Goal: Task Accomplishment & Management: Manage account settings

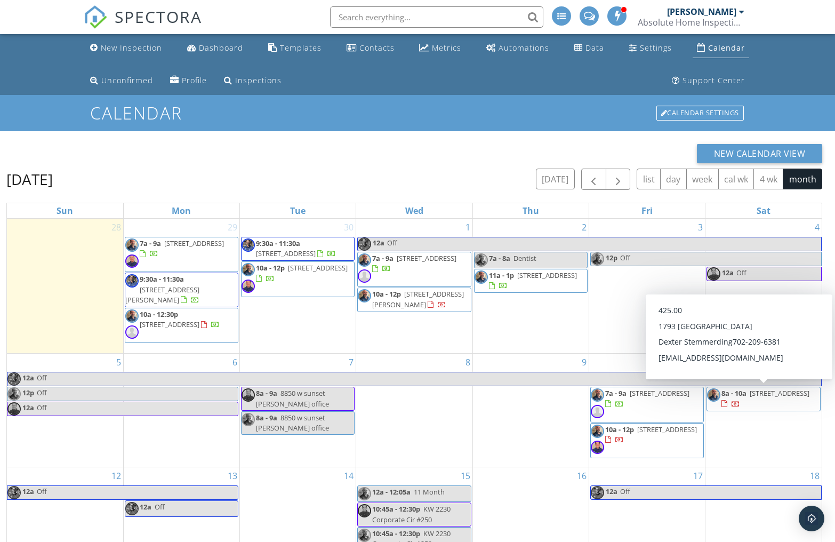
click at [829, 401] on div "New Calendar View October 2025 today list day week cal wk 4 wk month Sun Mon Tu…" at bounding box center [417, 424] width 835 height 586
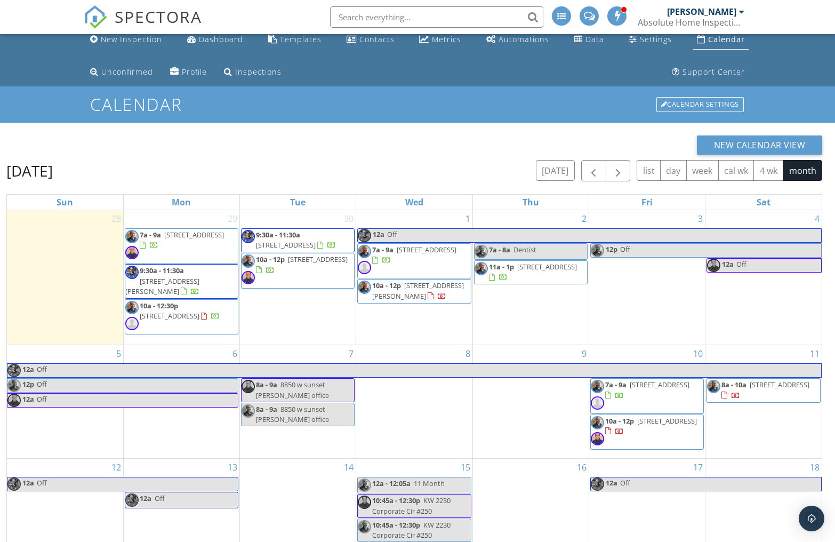
scroll to position [33, 0]
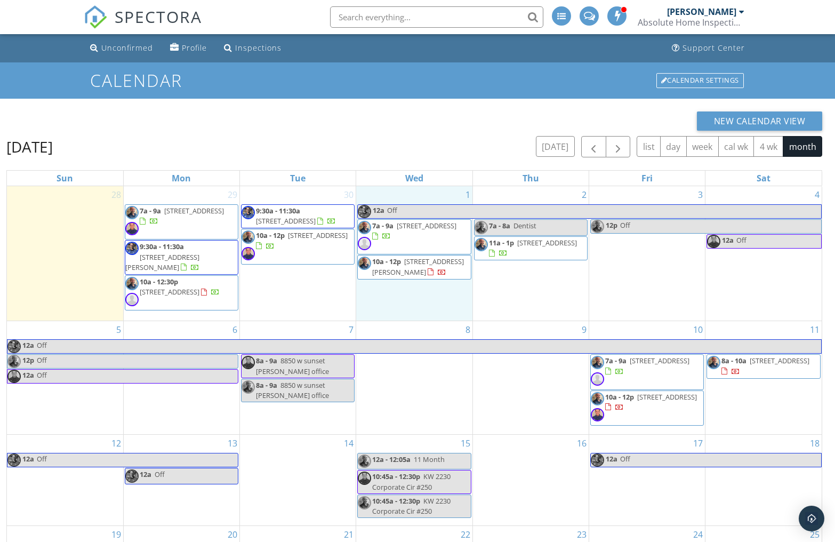
click at [366, 312] on div "1 12a Off 7a - 9a 7434 Crystal Harbor Ave., N Las Vegas 89084 10a - 12p 6229 Cr…" at bounding box center [414, 253] width 116 height 134
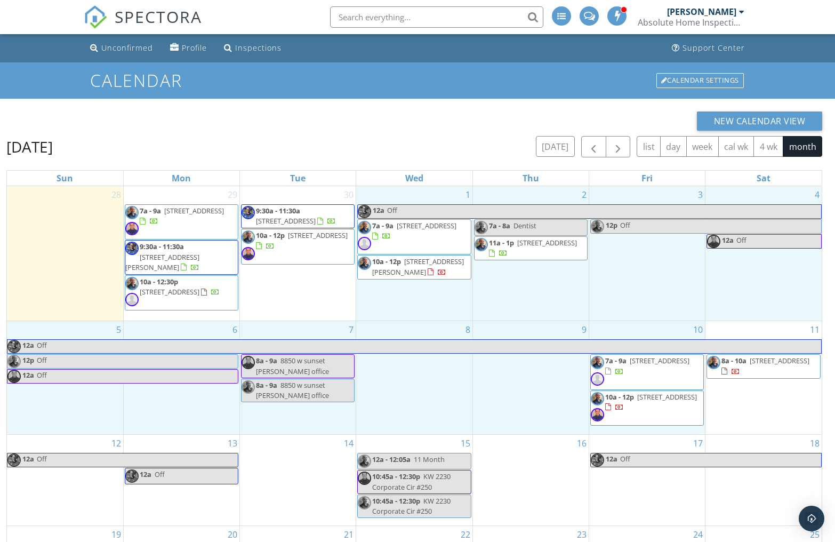
drag, startPoint x: 366, startPoint y: 312, endPoint x: 593, endPoint y: 322, distance: 227.4
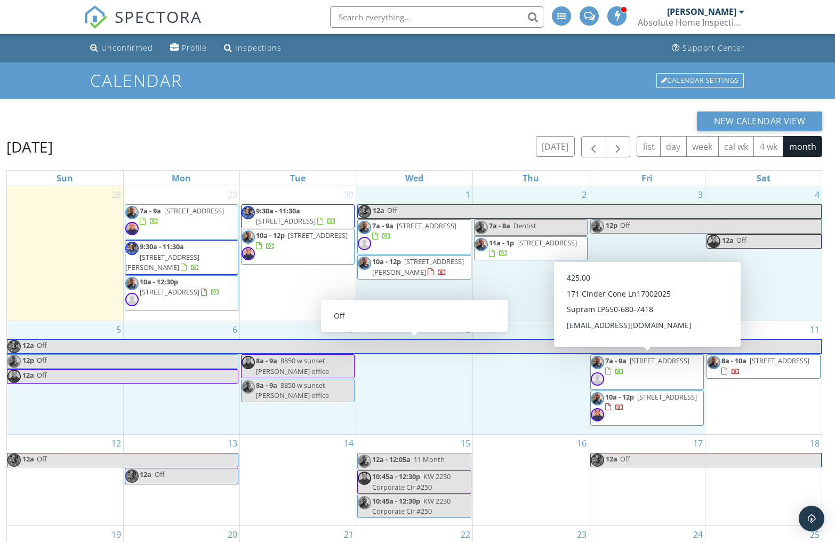
click at [830, 372] on div "New Calendar View October 2025 today list day week cal wk 4 wk month Sun Mon Tu…" at bounding box center [417, 392] width 835 height 586
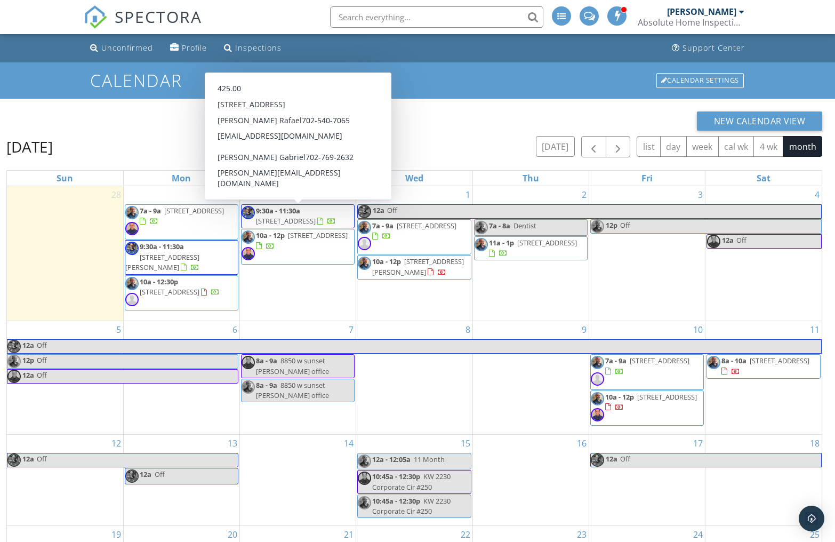
click at [281, 224] on span "8272 Beaverbrook Way, Las Vegas 89123" at bounding box center [286, 221] width 60 height 10
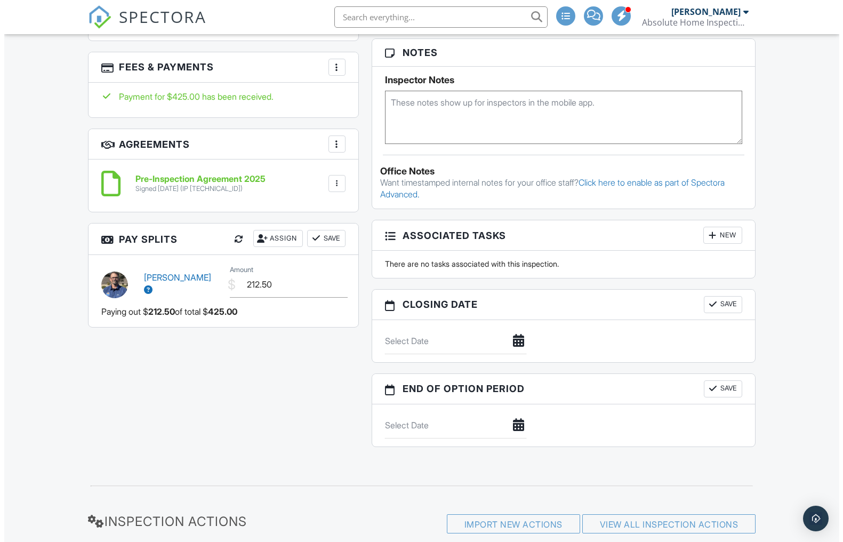
scroll to position [589, 0]
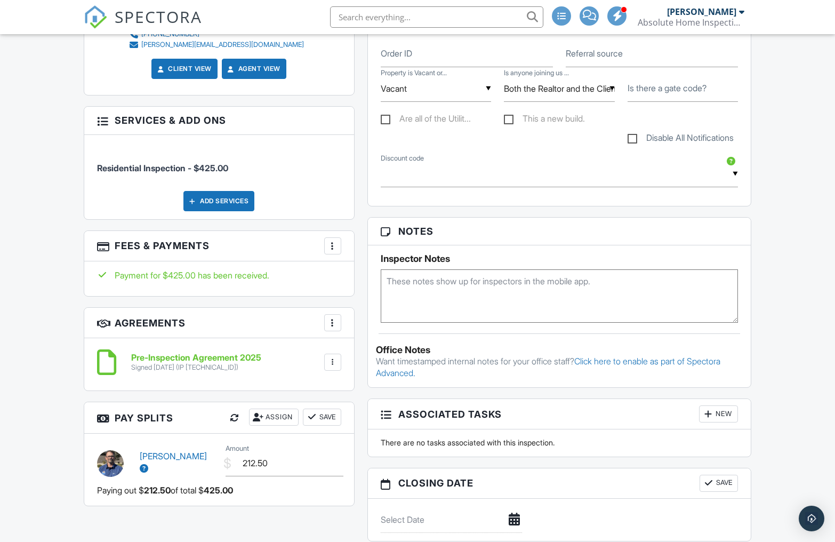
click at [330, 246] on div at bounding box center [332, 246] width 11 height 11
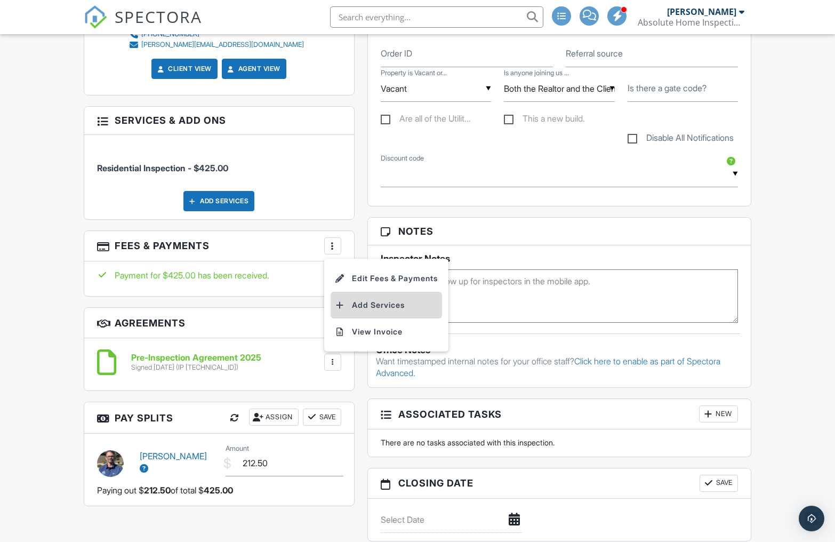
click at [367, 303] on li "Add Services" at bounding box center [386, 305] width 111 height 27
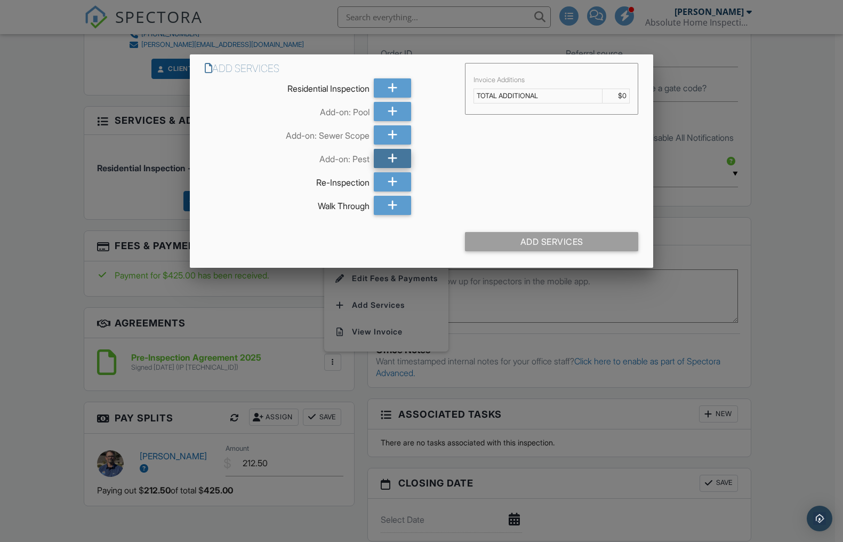
click at [394, 157] on icon at bounding box center [393, 158] width 10 height 19
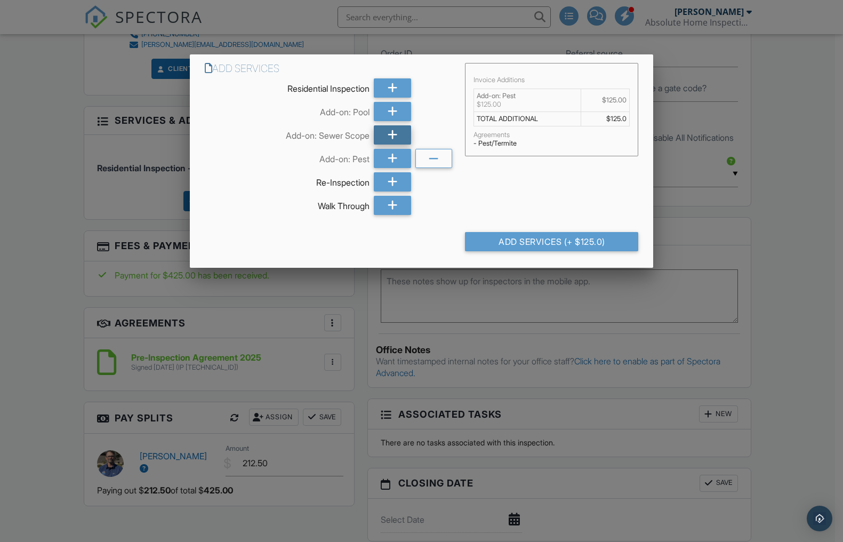
click at [390, 137] on icon at bounding box center [393, 134] width 10 height 19
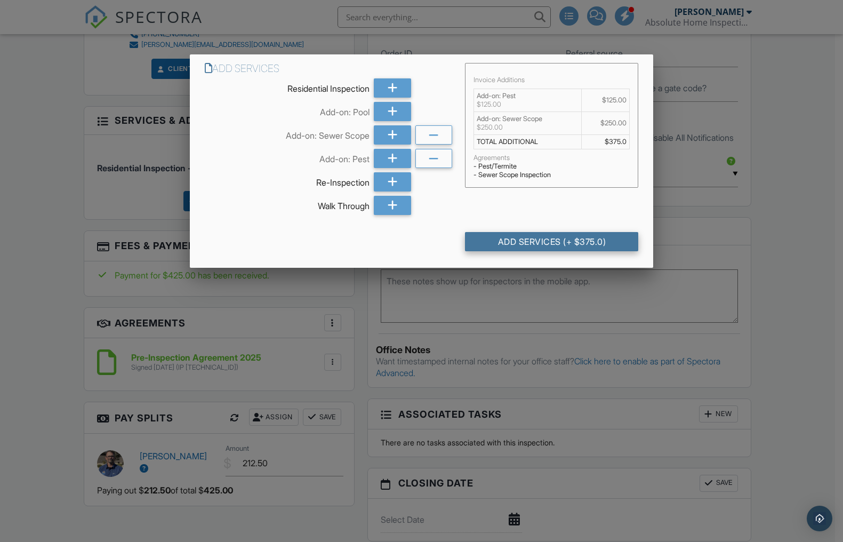
click at [484, 239] on div "Add Services (+ $375.0)" at bounding box center [551, 241] width 173 height 19
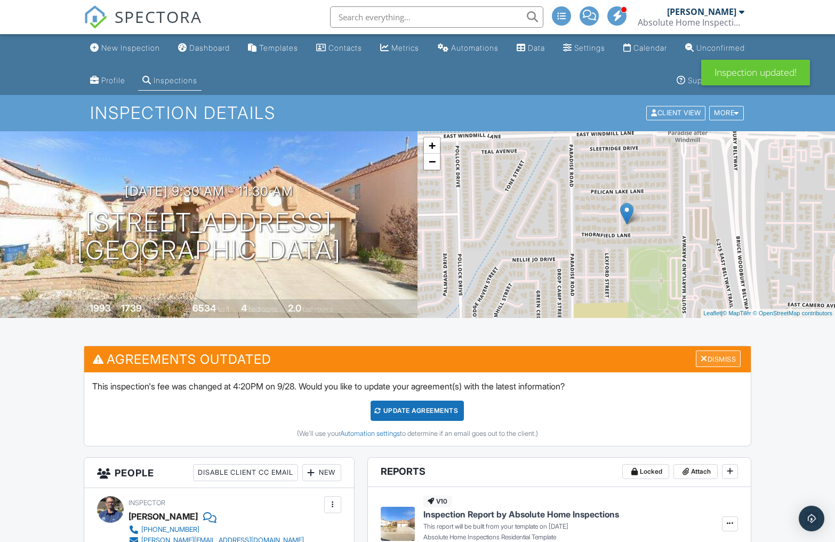
click at [712, 363] on div "Dismiss" at bounding box center [718, 358] width 45 height 17
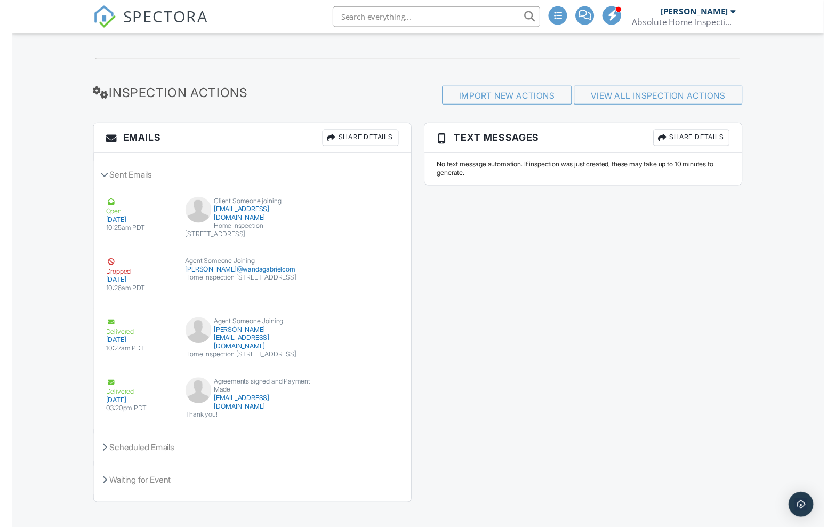
scroll to position [1174, 0]
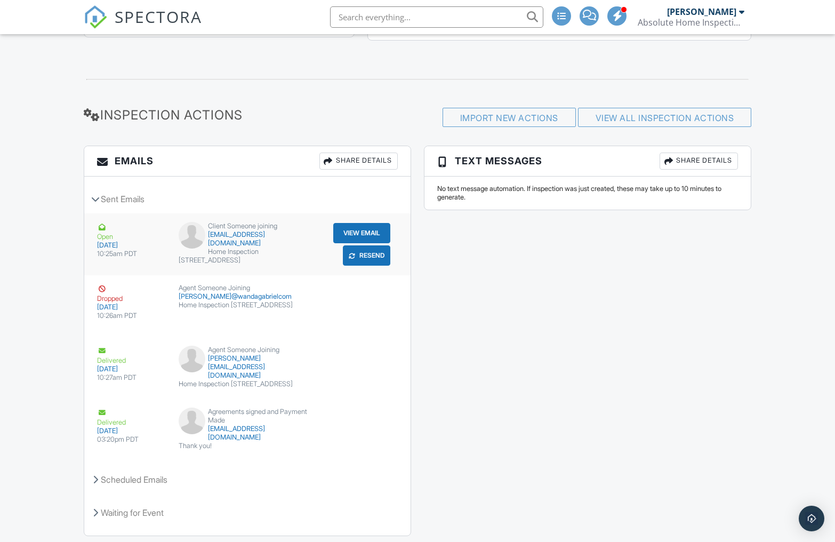
click at [357, 235] on button "View Email" at bounding box center [361, 233] width 57 height 20
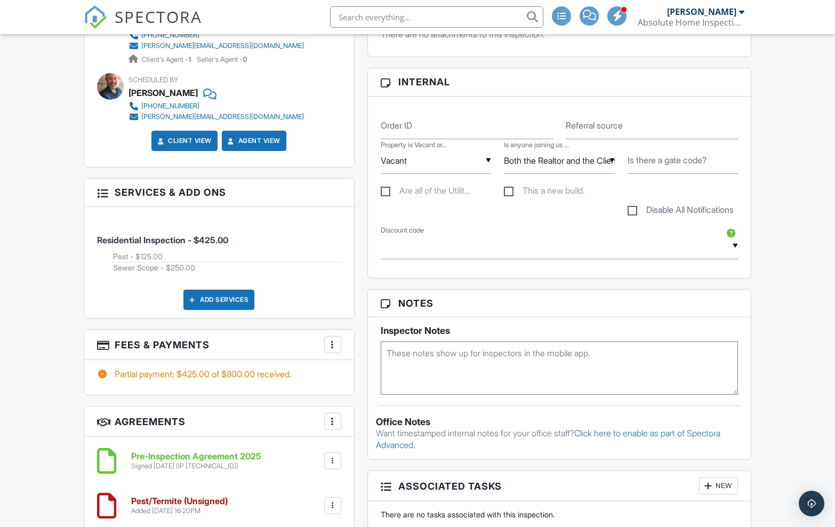
scroll to position [188, 0]
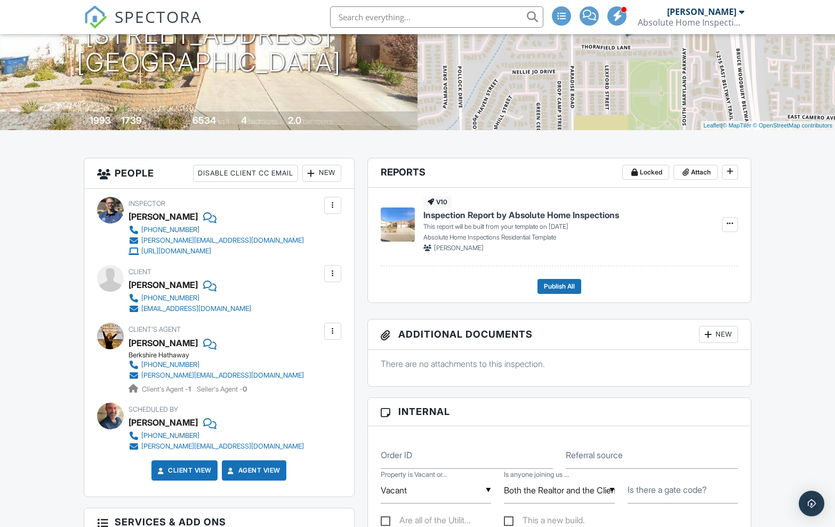
click at [199, 309] on div "raafatzoma@yahoo.com" at bounding box center [196, 309] width 110 height 9
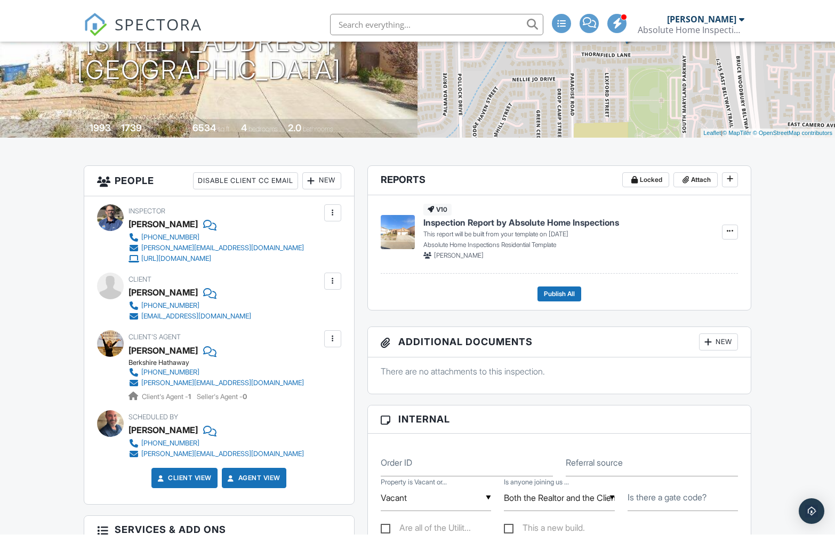
scroll to position [0, 0]
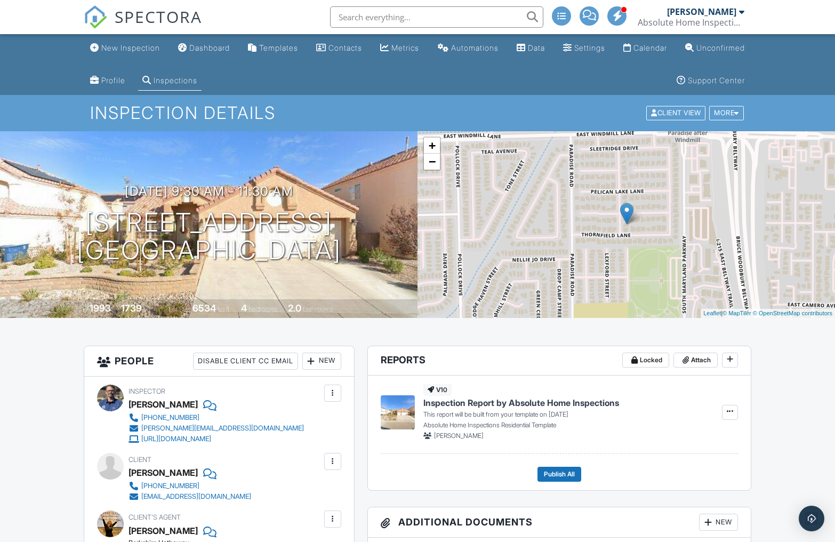
click at [667, 51] on div "Calendar" at bounding box center [651, 47] width 34 height 9
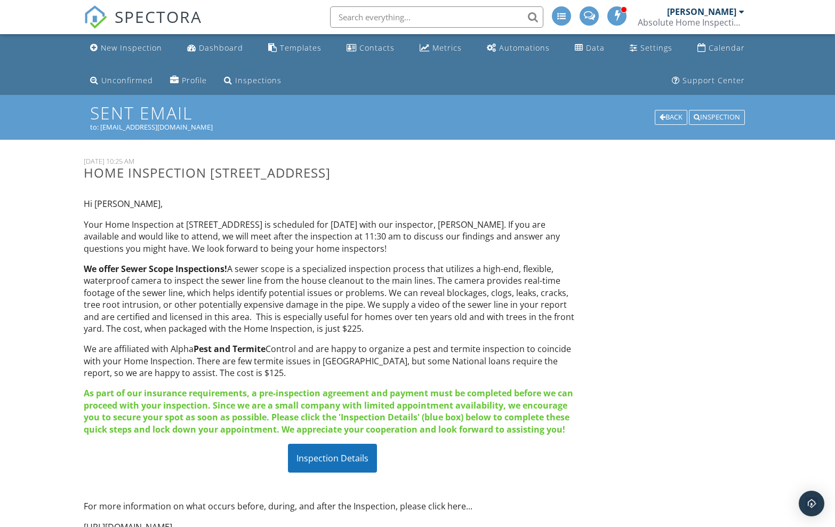
click at [341, 451] on div "Inspection Details" at bounding box center [332, 458] width 89 height 29
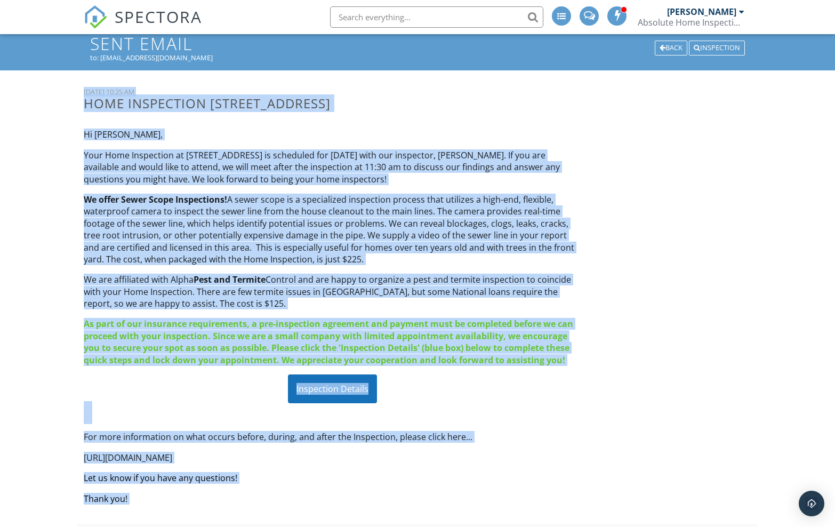
scroll to position [88, 0]
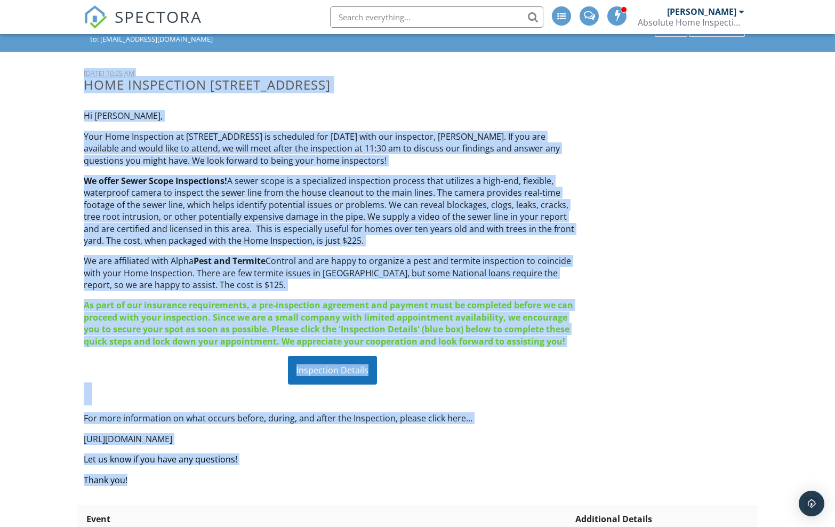
drag, startPoint x: 71, startPoint y: 153, endPoint x: 491, endPoint y: 365, distance: 470.3
copy div "28 September, 2025 10:25 AM Home Inspection 8272 Beaverbrook Way, Las Vegas, NV…"
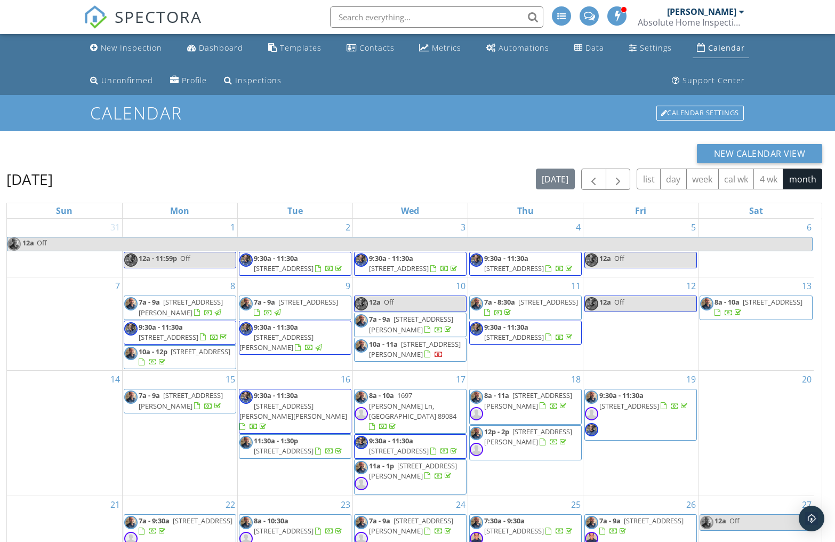
scroll to position [174, 0]
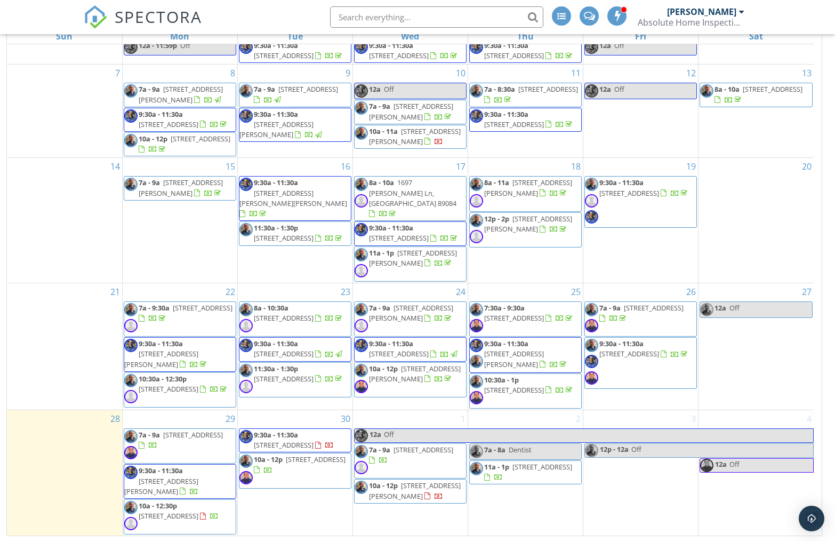
click at [282, 447] on span "[STREET_ADDRESS]" at bounding box center [284, 445] width 60 height 10
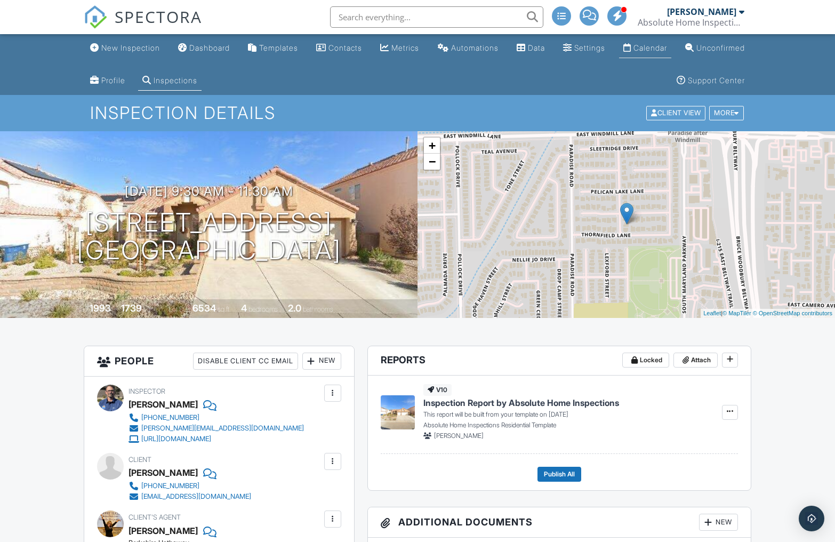
click at [667, 45] on div "Calendar" at bounding box center [651, 47] width 34 height 9
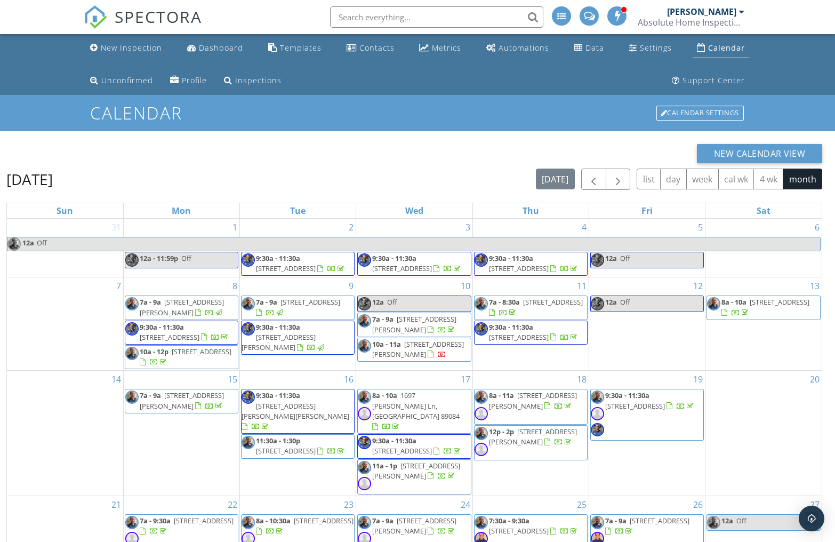
scroll to position [174, 0]
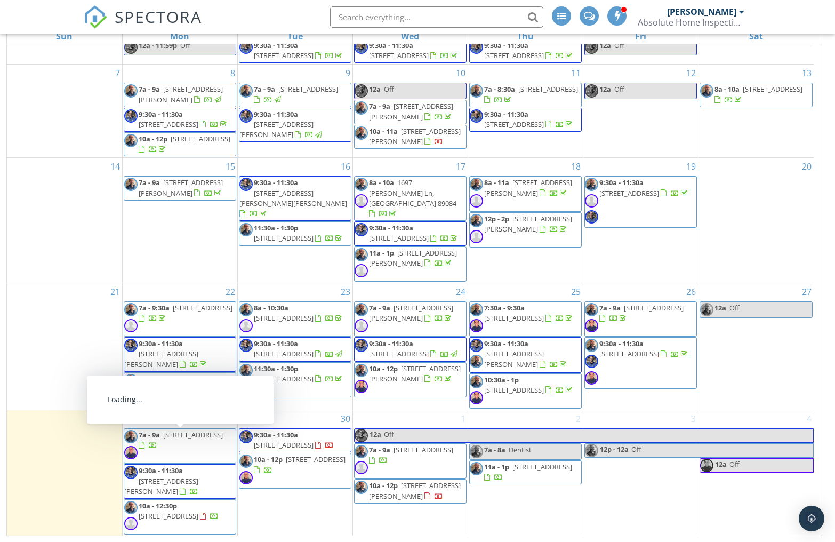
click at [281, 450] on span "9:30a - 11:30a [STREET_ADDRESS]" at bounding box center [294, 440] width 111 height 21
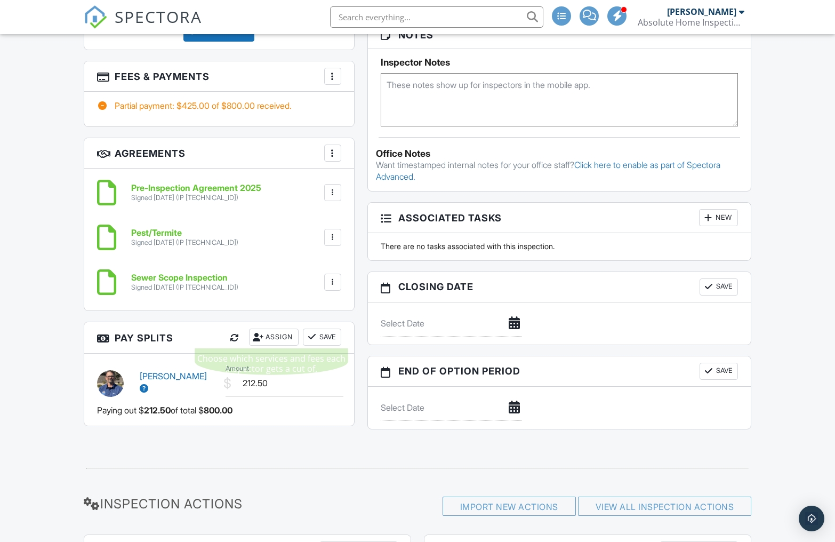
scroll to position [1131, 0]
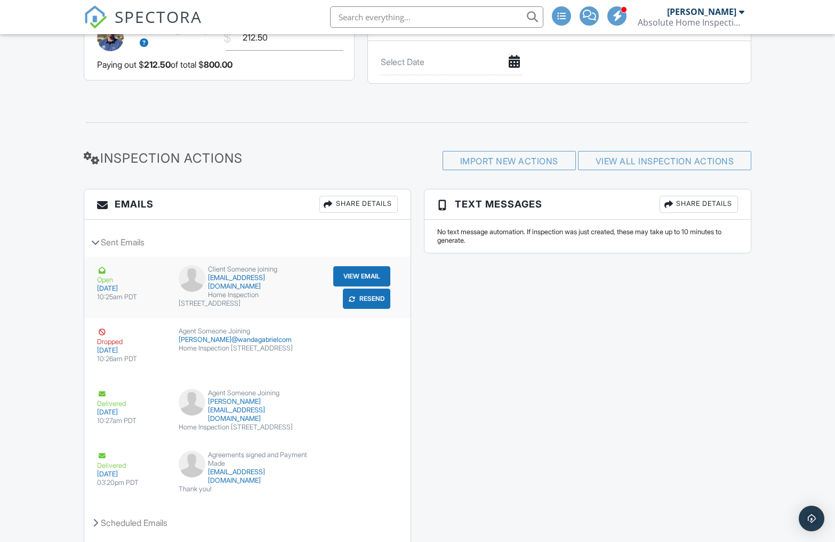
click at [247, 291] on div "Home Inspection 8272 Beaverbrook Way, Las Vegas, NV 89123" at bounding box center [248, 299] width 138 height 17
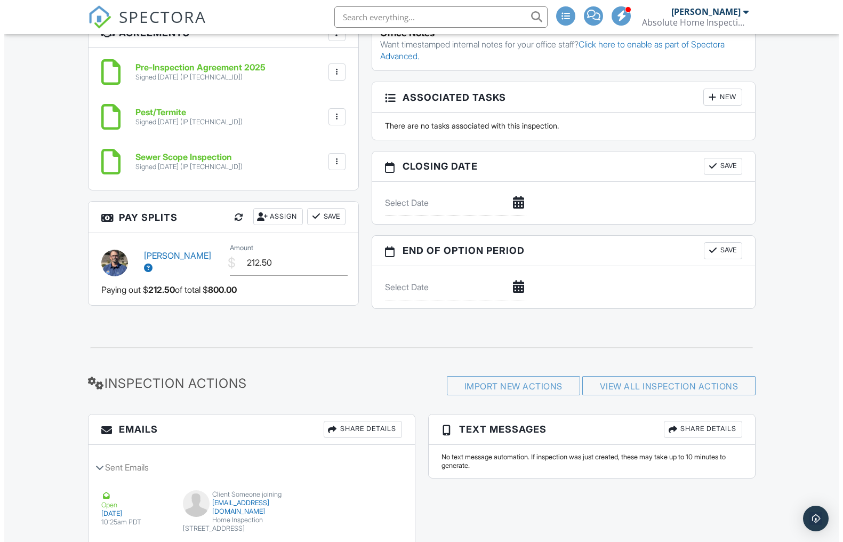
scroll to position [707, 0]
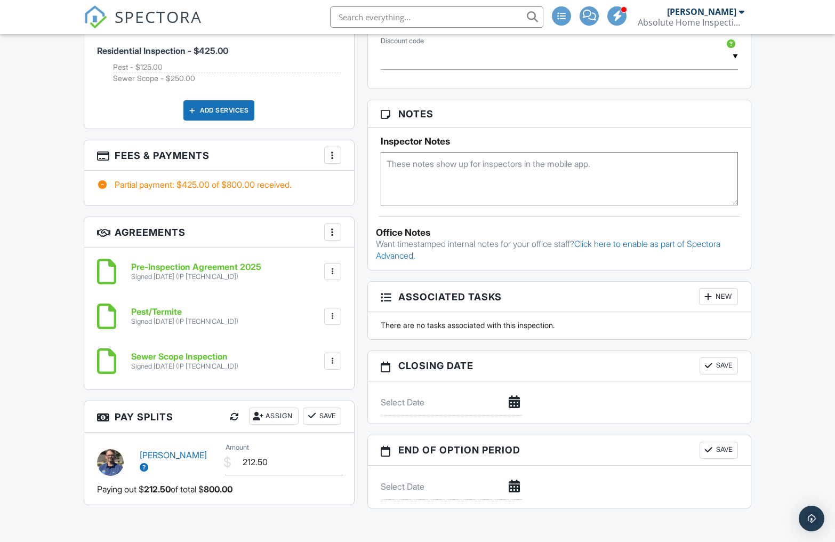
click at [331, 156] on div at bounding box center [332, 155] width 11 height 11
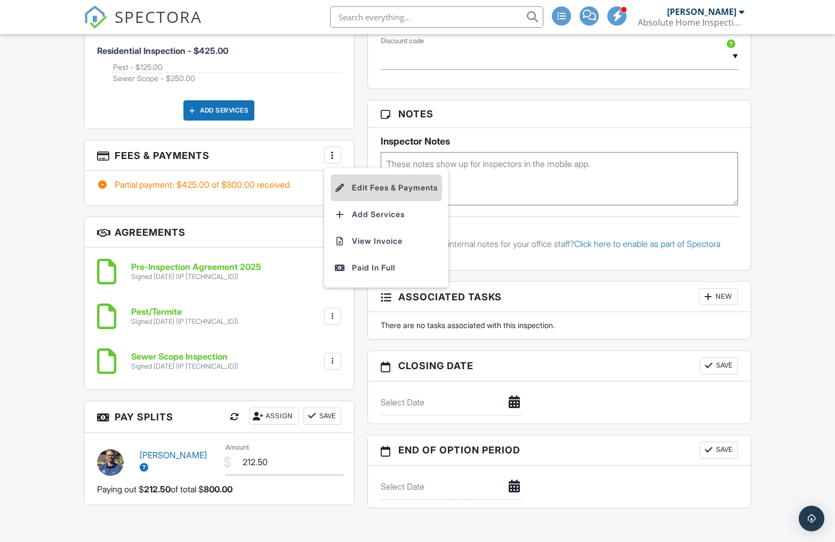
click at [375, 182] on li "Edit Fees & Payments" at bounding box center [386, 187] width 111 height 27
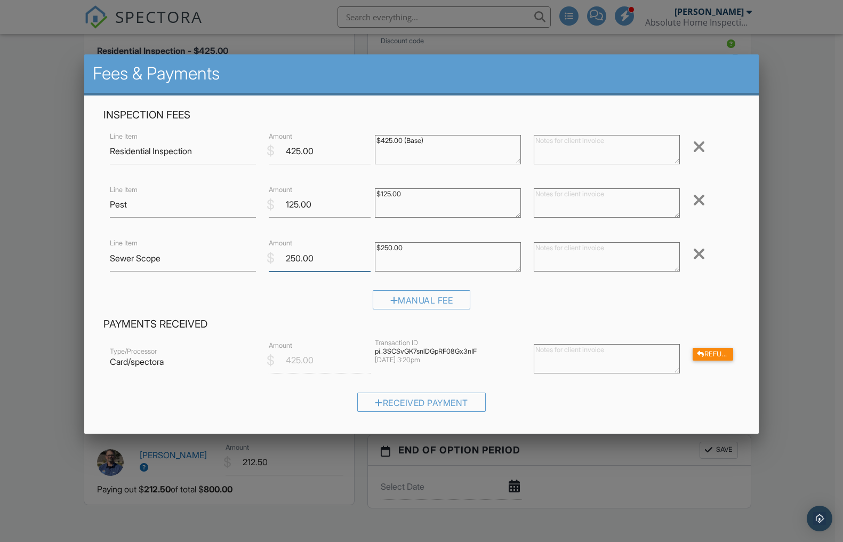
click at [299, 258] on input "250.00" at bounding box center [320, 258] width 102 height 26
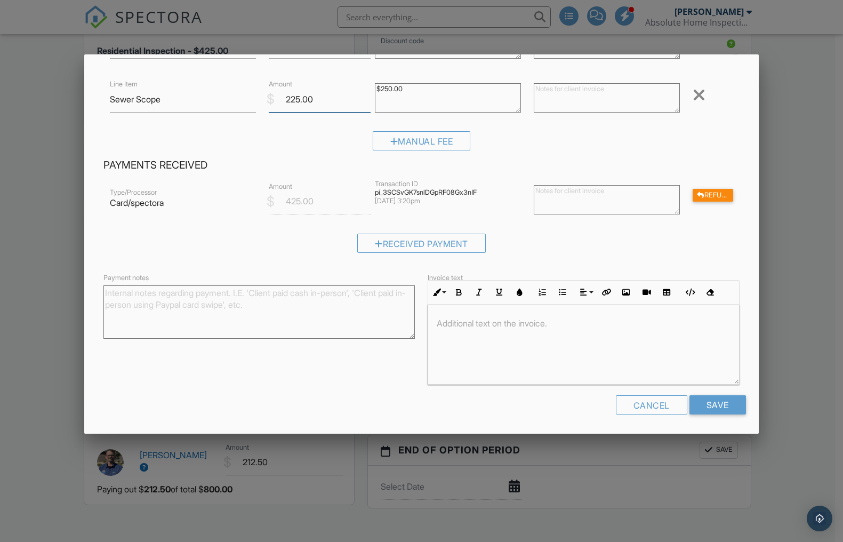
scroll to position [1, 0]
type input "225.00"
click at [691, 401] on input "Save" at bounding box center [718, 404] width 57 height 19
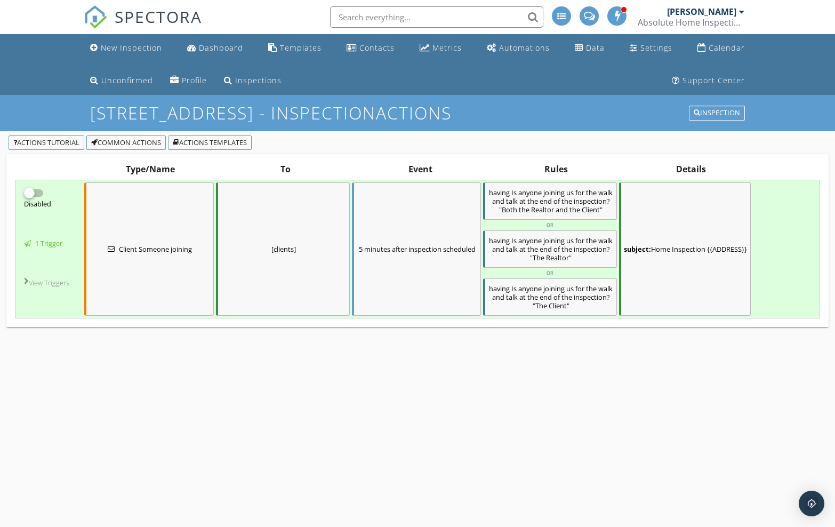
click at [648, 215] on div "subject: Home Inspection {{ADDRESS}}" at bounding box center [685, 248] width 132 height 133
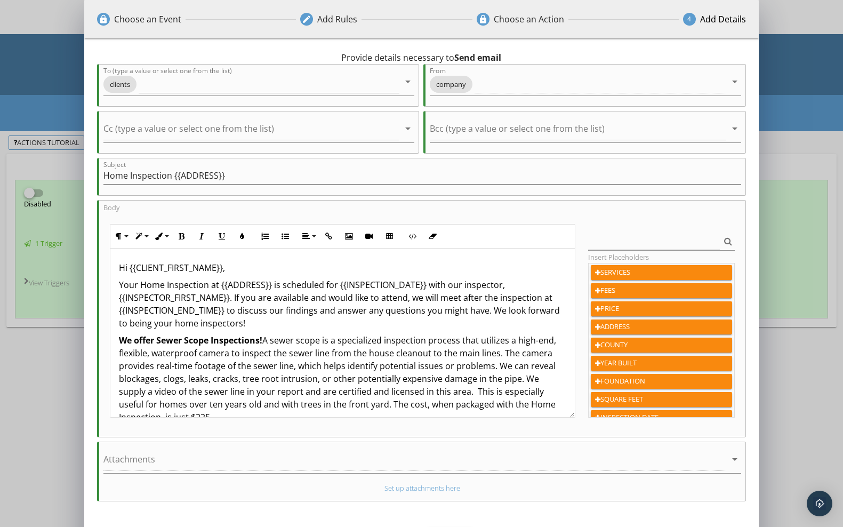
click at [69, 108] on div "lock Choose an Event edit Add Rules lock Choose an Action 4 Add Details 5 minut…" at bounding box center [421, 280] width 843 height 561
click at [790, 285] on div "lock Choose an Event edit Add Rules lock Choose an Action 4 Add Details 5 minut…" at bounding box center [421, 280] width 843 height 561
click at [788, 340] on div "lock Choose an Event edit Add Rules lock Choose an Action 4 Add Details 5 minut…" at bounding box center [421, 280] width 843 height 561
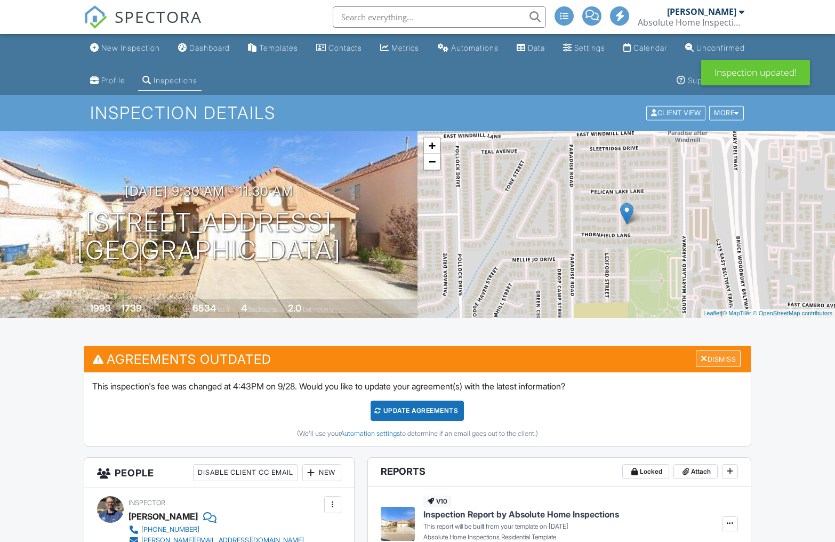
click at [696, 358] on div "Dismiss" at bounding box center [718, 358] width 45 height 17
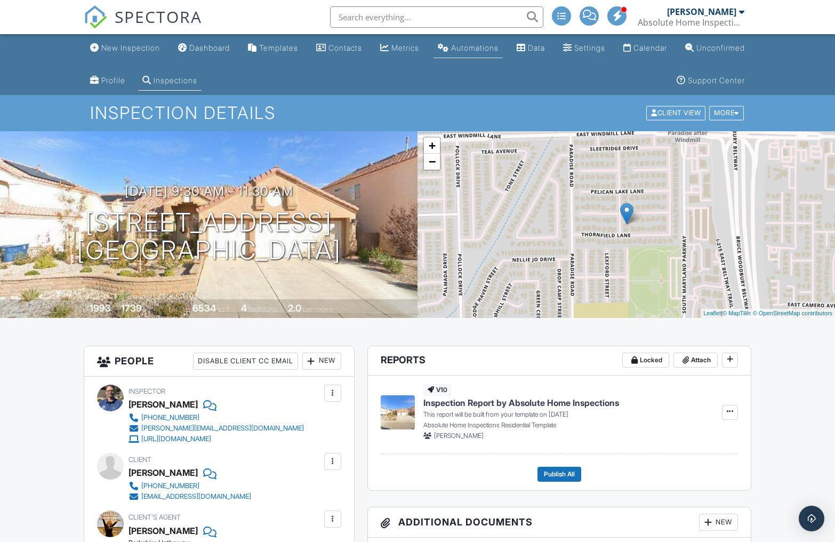
click at [499, 49] on div "Automations" at bounding box center [474, 47] width 47 height 9
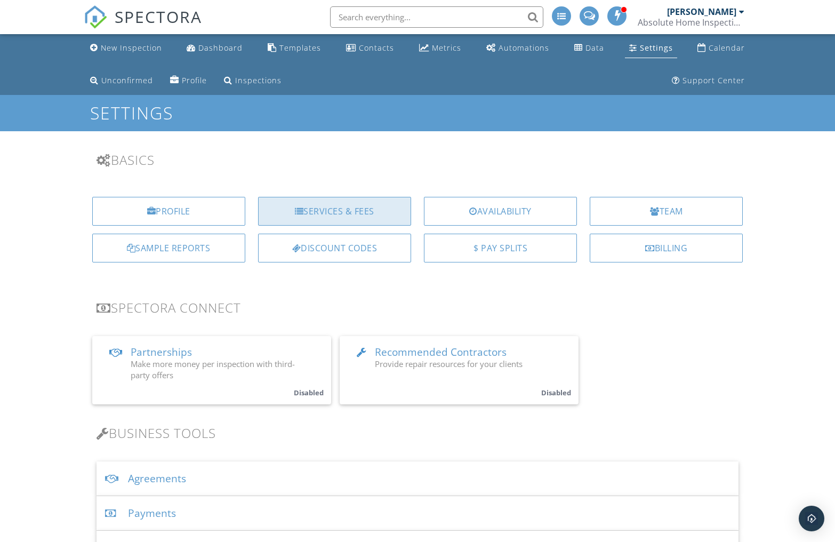
click at [355, 210] on div "Services & Fees" at bounding box center [334, 211] width 153 height 29
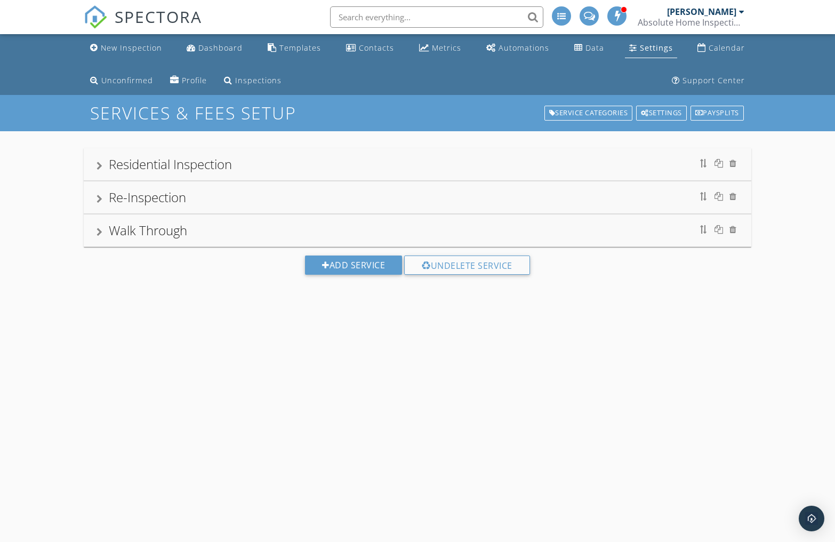
click at [214, 165] on div "Residential Inspection" at bounding box center [170, 164] width 123 height 18
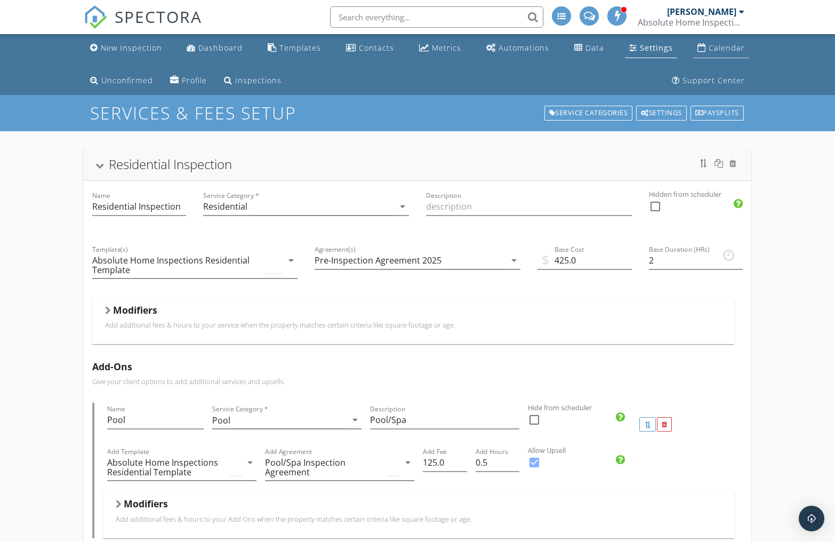
click at [717, 50] on div "Calendar" at bounding box center [727, 48] width 36 height 10
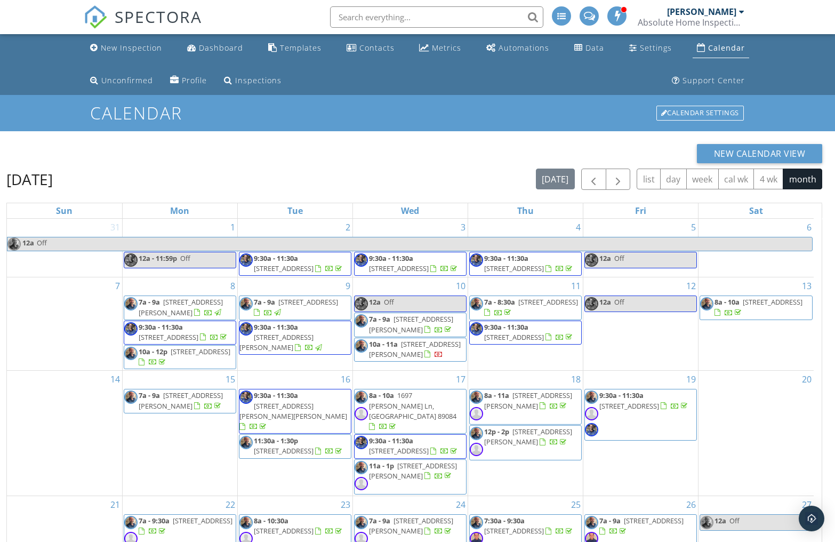
scroll to position [174, 0]
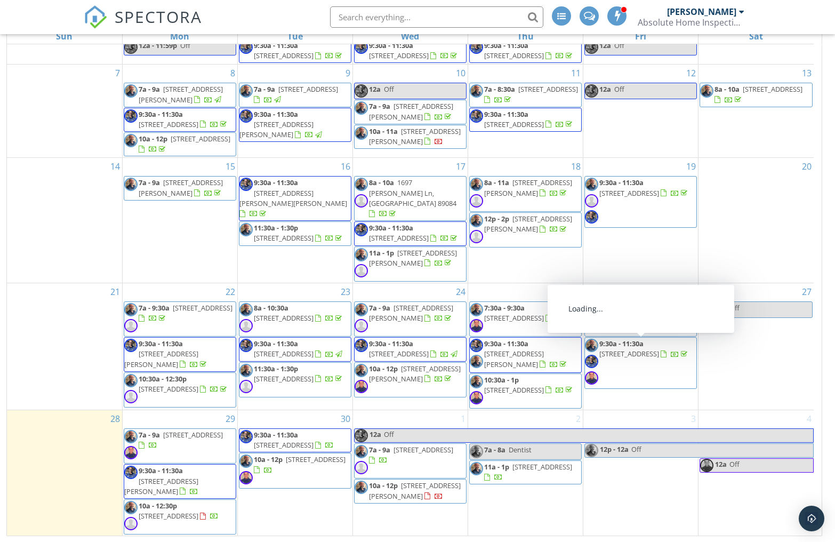
click at [833, 365] on div "New Calendar View [DATE] [DATE] list day week cal wk 4 wk month Sun Mon Tue Wed…" at bounding box center [417, 250] width 835 height 586
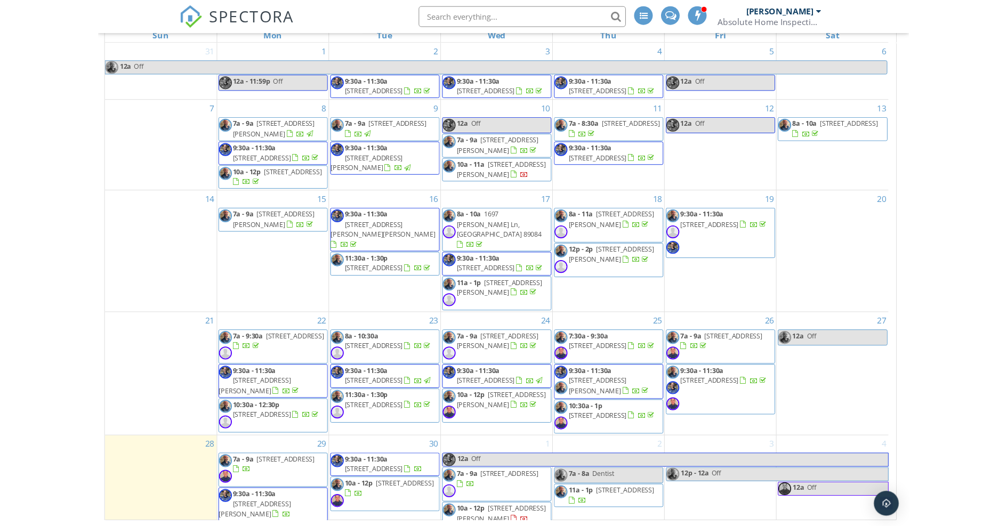
scroll to position [78, 0]
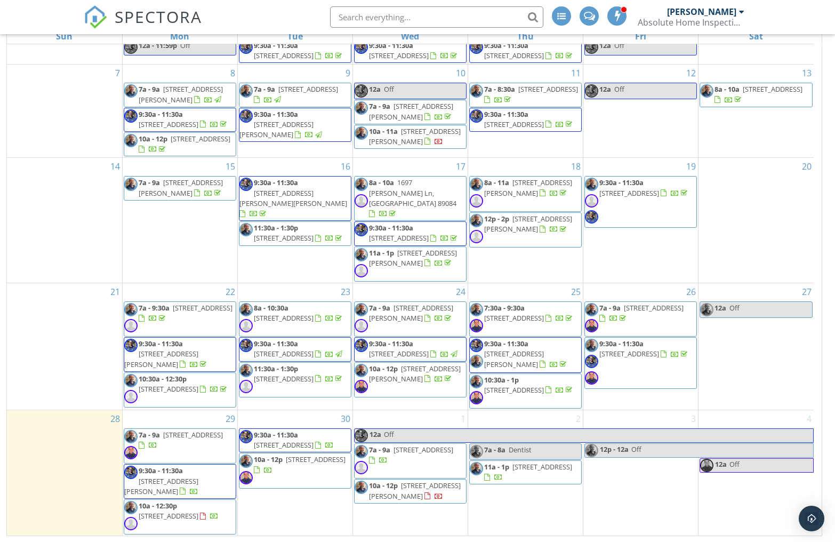
click at [827, 438] on div "New Calendar View [DATE] [DATE] list day week cal wk 4 wk month Sun Mon Tue Wed…" at bounding box center [417, 253] width 822 height 566
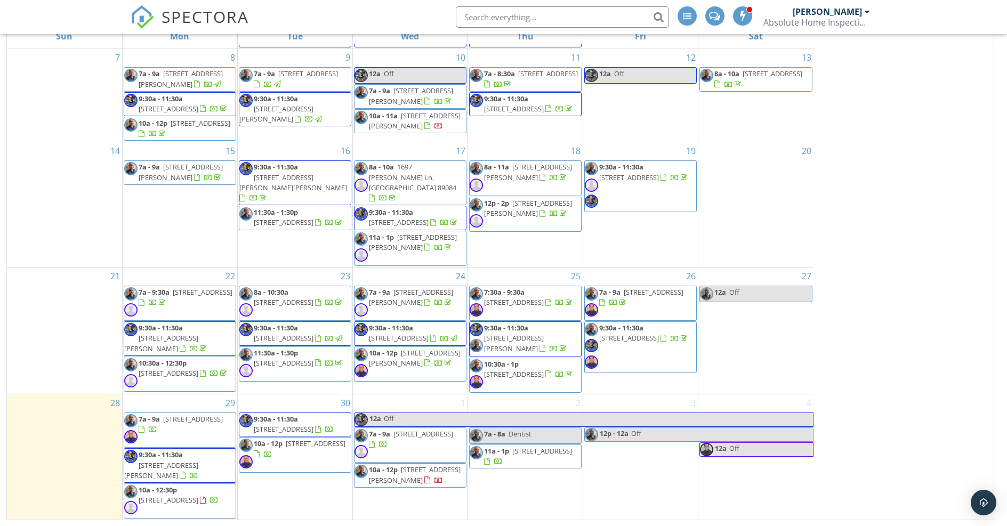
scroll to position [33, 0]
